Goal: Task Accomplishment & Management: Manage account settings

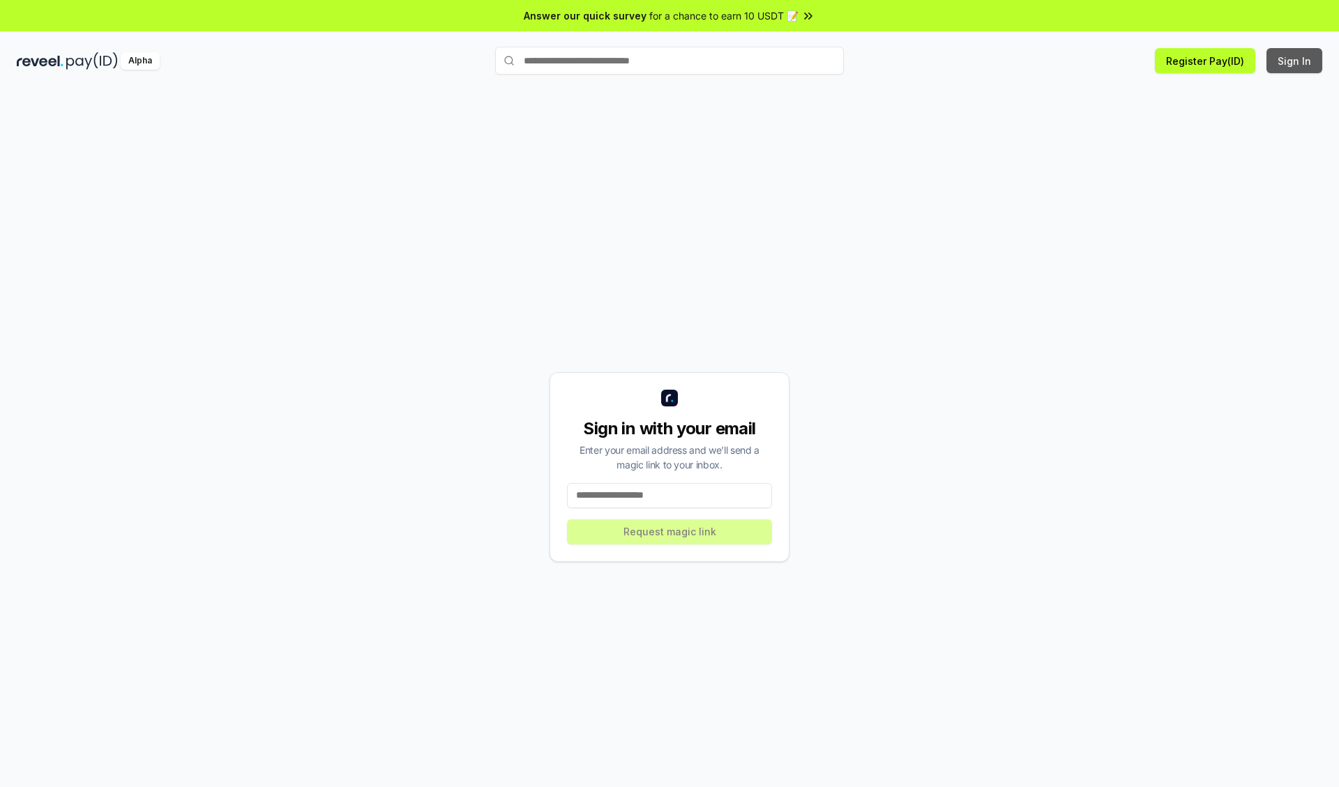
click at [1295, 61] on button "Sign In" at bounding box center [1294, 60] width 56 height 25
type input "**********"
click at [669, 531] on button "Request magic link" at bounding box center [669, 531] width 205 height 25
